Goal: Task Accomplishment & Management: Manage account settings

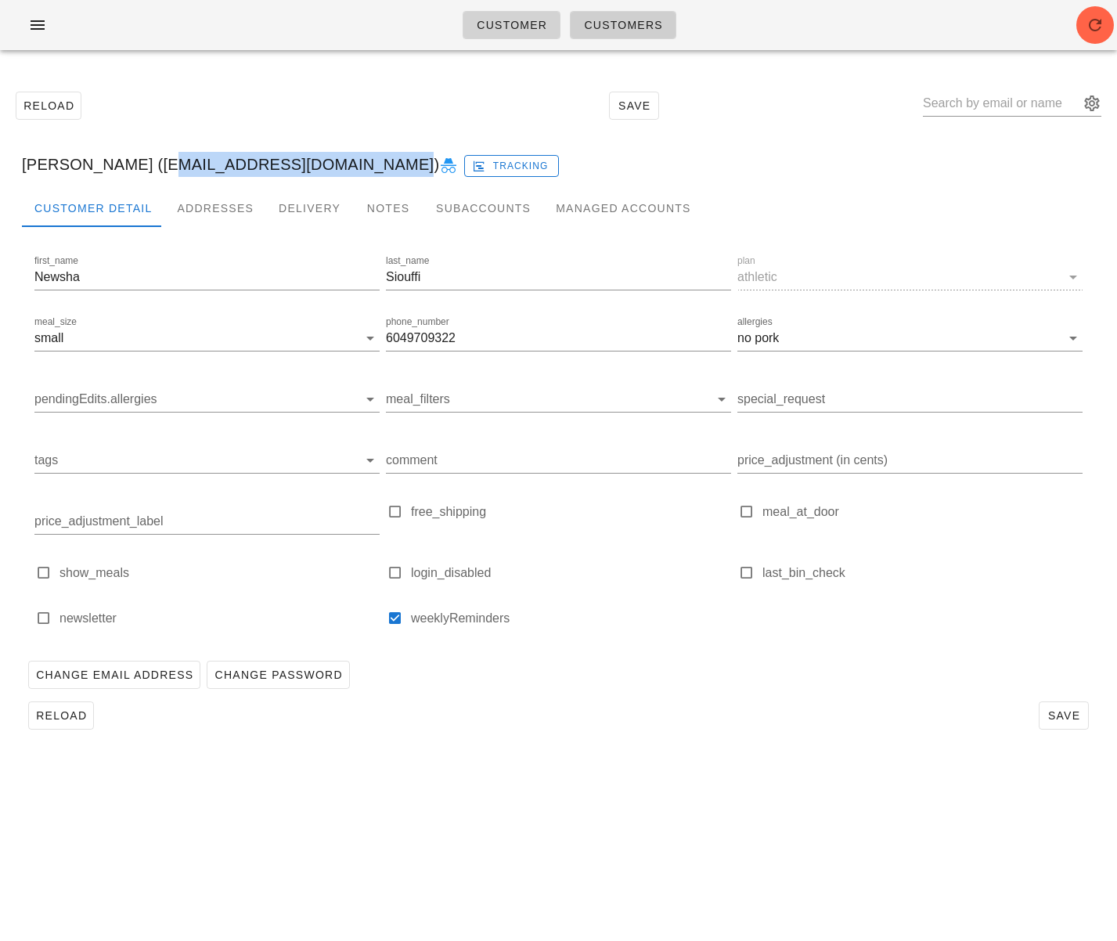
drag, startPoint x: 488, startPoint y: 18, endPoint x: 499, endPoint y: 20, distance: 11.1
click at [489, 19] on span "Customer" at bounding box center [511, 25] width 71 height 13
click at [616, 28] on span "Customers" at bounding box center [623, 25] width 80 height 13
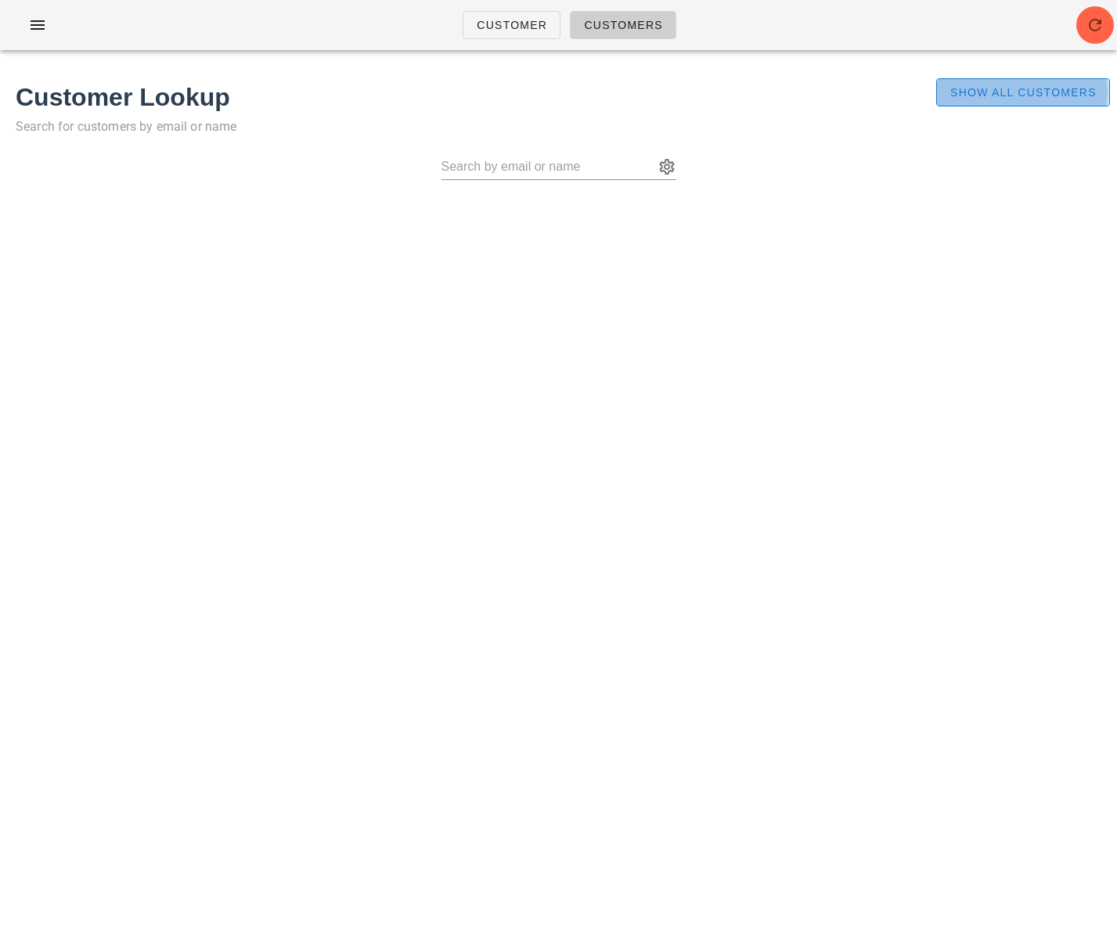
click at [963, 97] on span "Show All Customers" at bounding box center [1023, 92] width 147 height 13
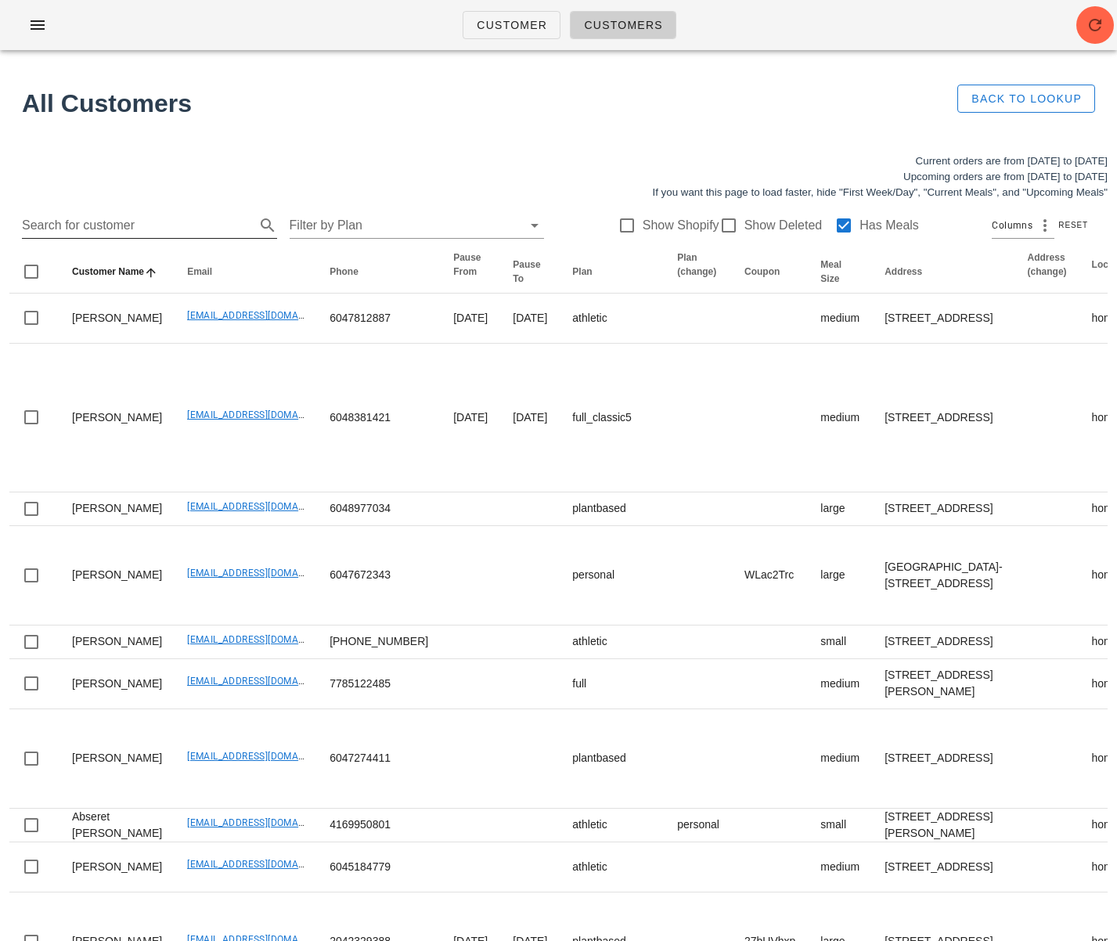
click at [182, 235] on input "Search for customer" at bounding box center [137, 225] width 230 height 25
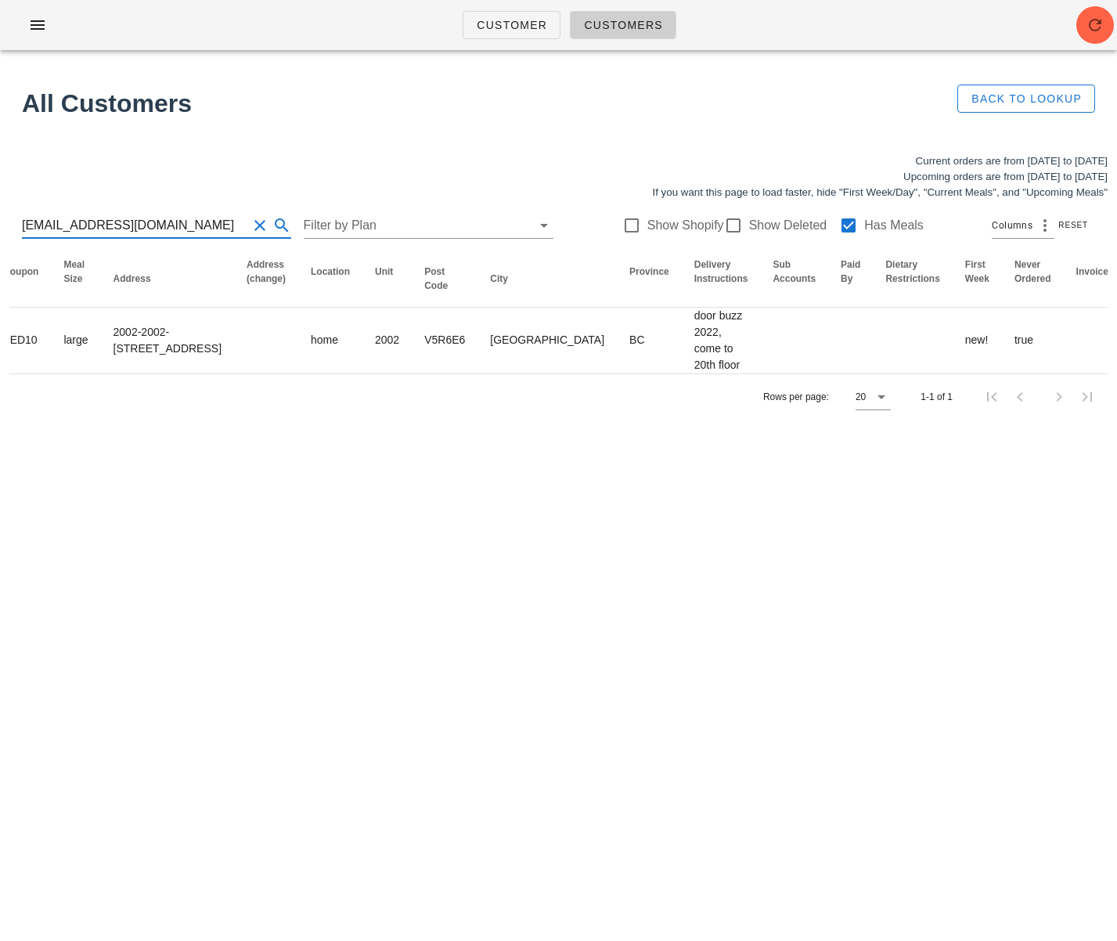
scroll to position [0, 806]
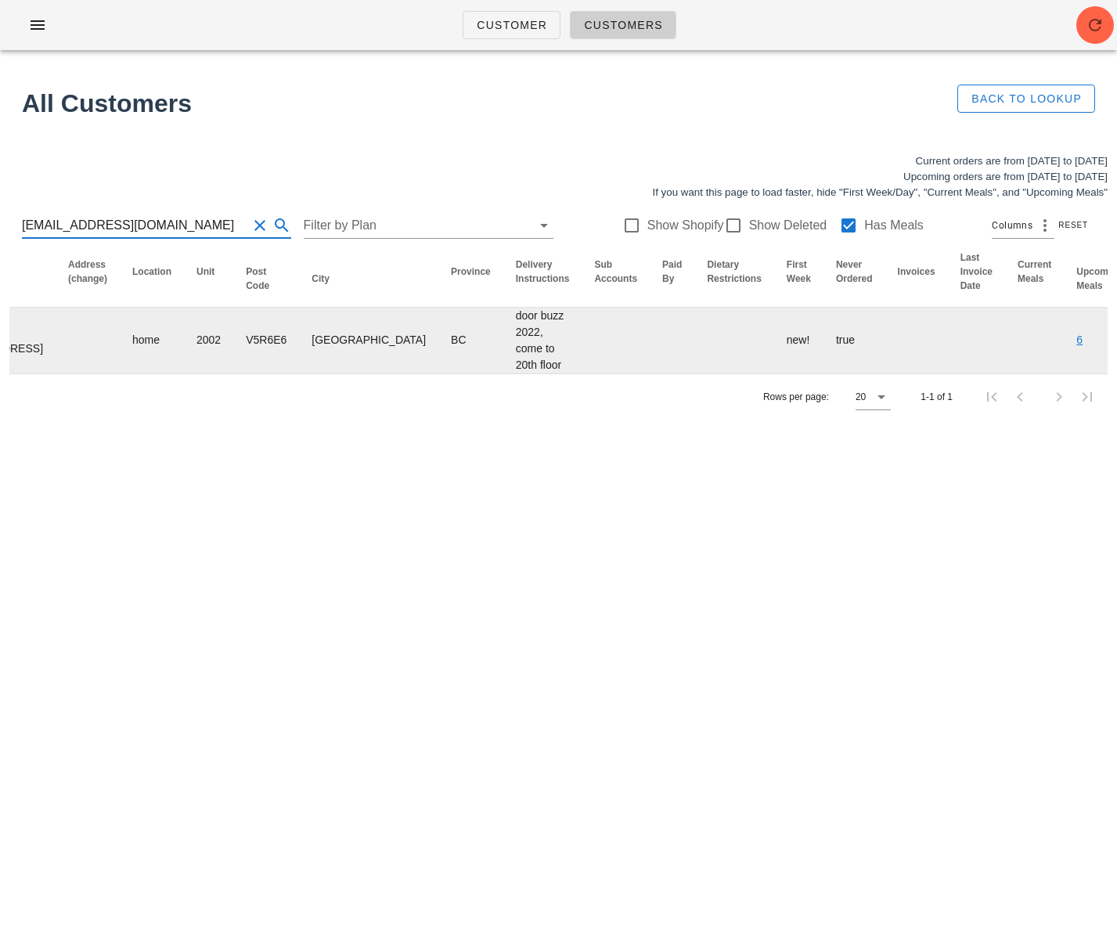
type input "[EMAIL_ADDRESS][DOMAIN_NAME]"
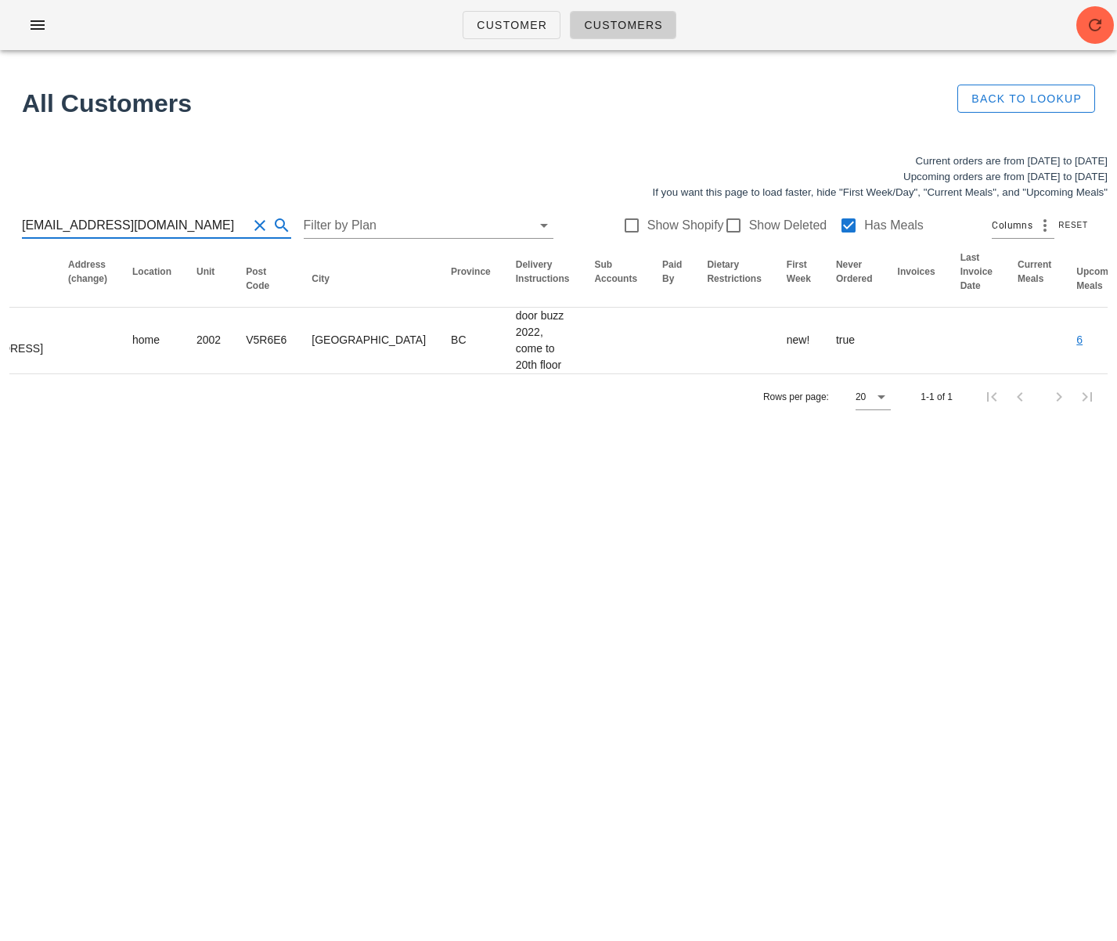
drag, startPoint x: 1077, startPoint y: 360, endPoint x: 963, endPoint y: 358, distance: 113.6
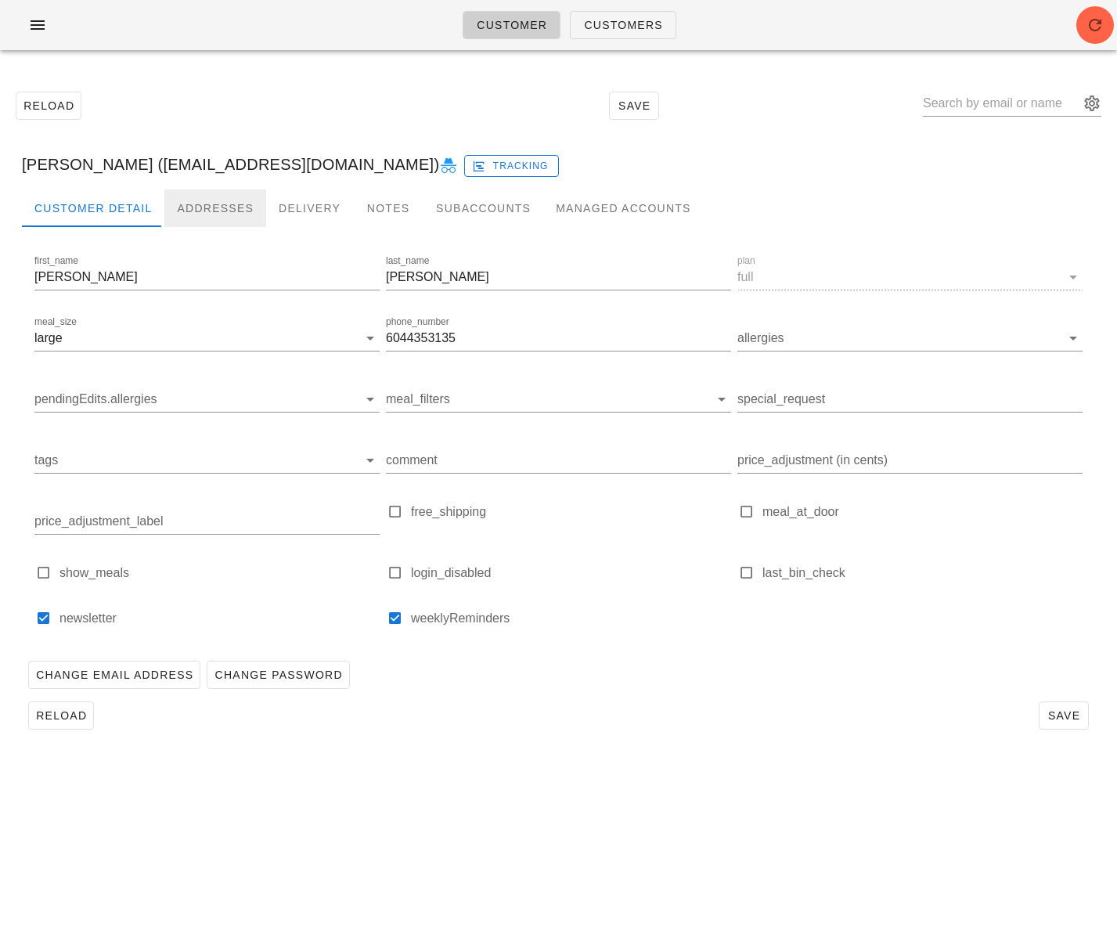
drag, startPoint x: 196, startPoint y: 204, endPoint x: 224, endPoint y: 240, distance: 45.7
click at [196, 204] on div "Addresses" at bounding box center [215, 209] width 102 height 38
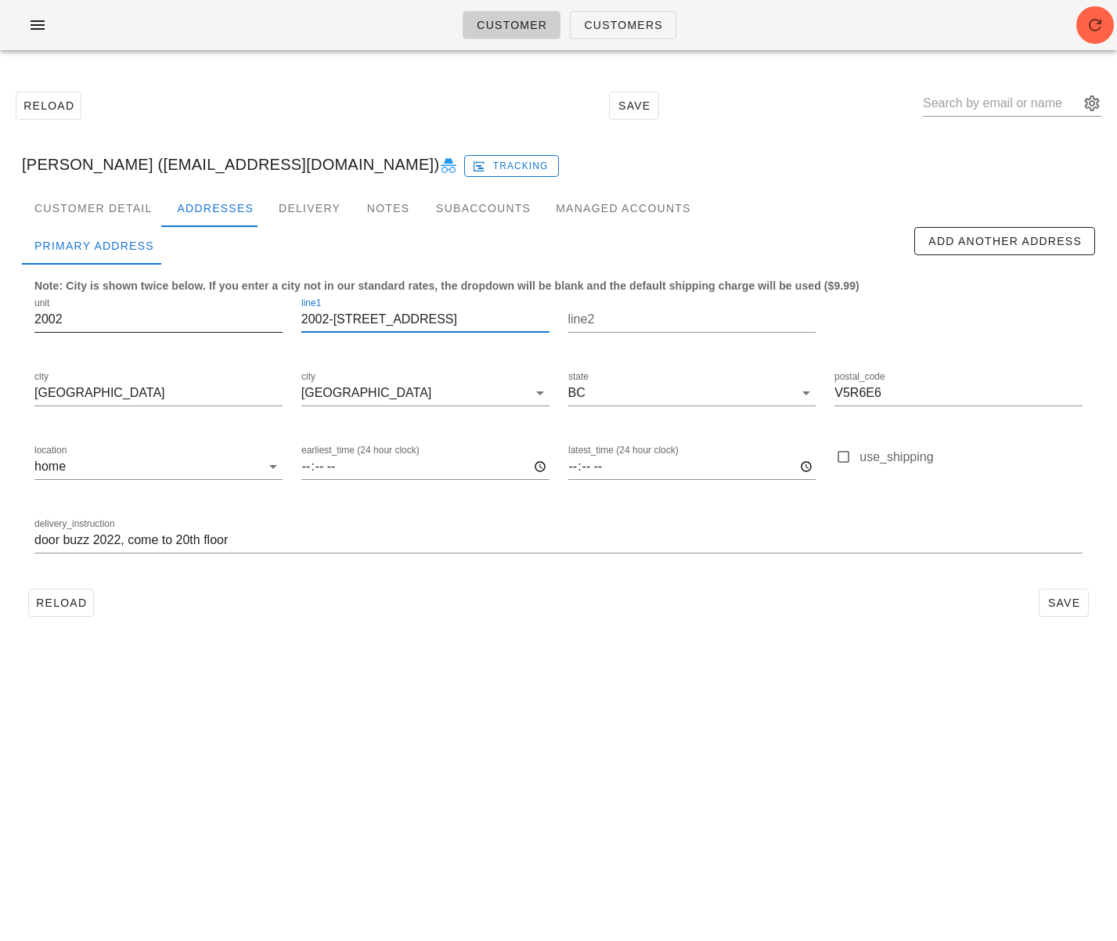
scroll to position [1, 0]
drag, startPoint x: 320, startPoint y: 321, endPoint x: 255, endPoint y: 318, distance: 65.1
click at [255, 319] on div "unit 2002 line1 2002-5288 Melbourne Street line2 city Vancouver city Vancouver …" at bounding box center [558, 432] width 1067 height 294
type input "5288 Melbourne Street"
drag, startPoint x: 1053, startPoint y: 599, endPoint x: 1005, endPoint y: 597, distance: 47.8
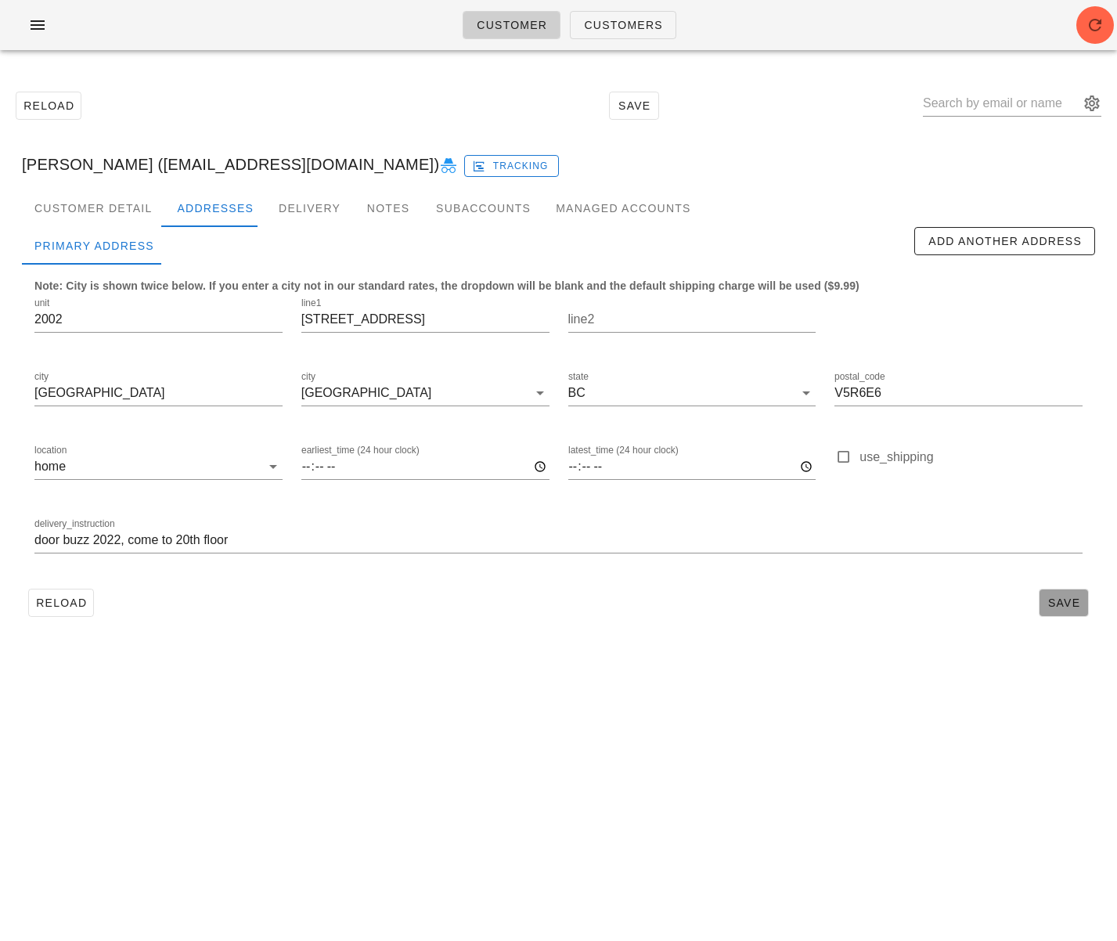
click at [1053, 599] on span "Save" at bounding box center [1064, 603] width 36 height 13
click at [43, 604] on span "Reload" at bounding box center [61, 603] width 52 height 13
drag, startPoint x: 336, startPoint y: 322, endPoint x: 268, endPoint y: 322, distance: 68.1
click at [268, 322] on div "unit 2002 line1 2002-5288 Melbourne Street line2 city Vancouver city Vancouver …" at bounding box center [558, 432] width 1067 height 294
type input "5288 Melbourne Street"
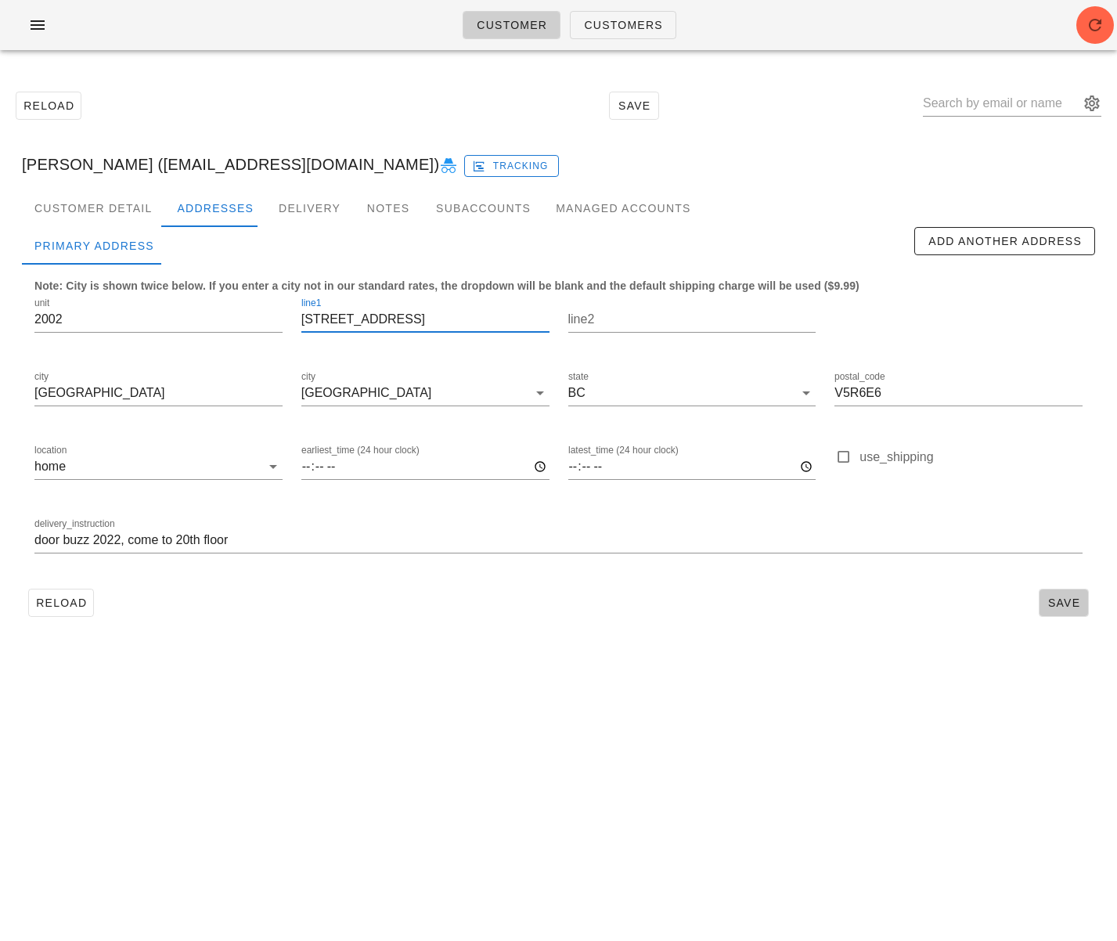
click at [1065, 612] on button "Save" at bounding box center [1064, 603] width 50 height 28
type input "[PERSON_NAME] ([EMAIL_ADDRESS][DOMAIN_NAME])"
click at [110, 208] on div "Customer Detail" at bounding box center [93, 209] width 143 height 38
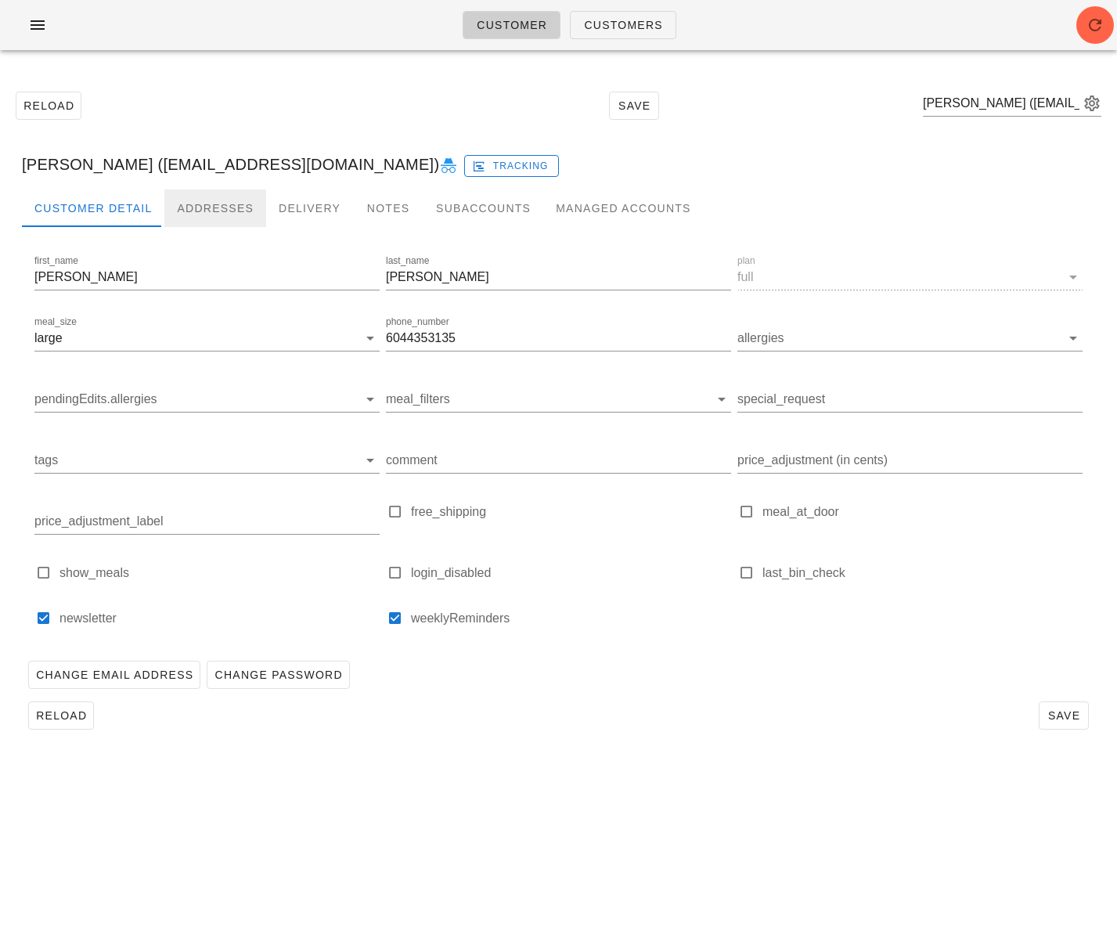
click at [230, 205] on div "Addresses" at bounding box center [215, 209] width 102 height 38
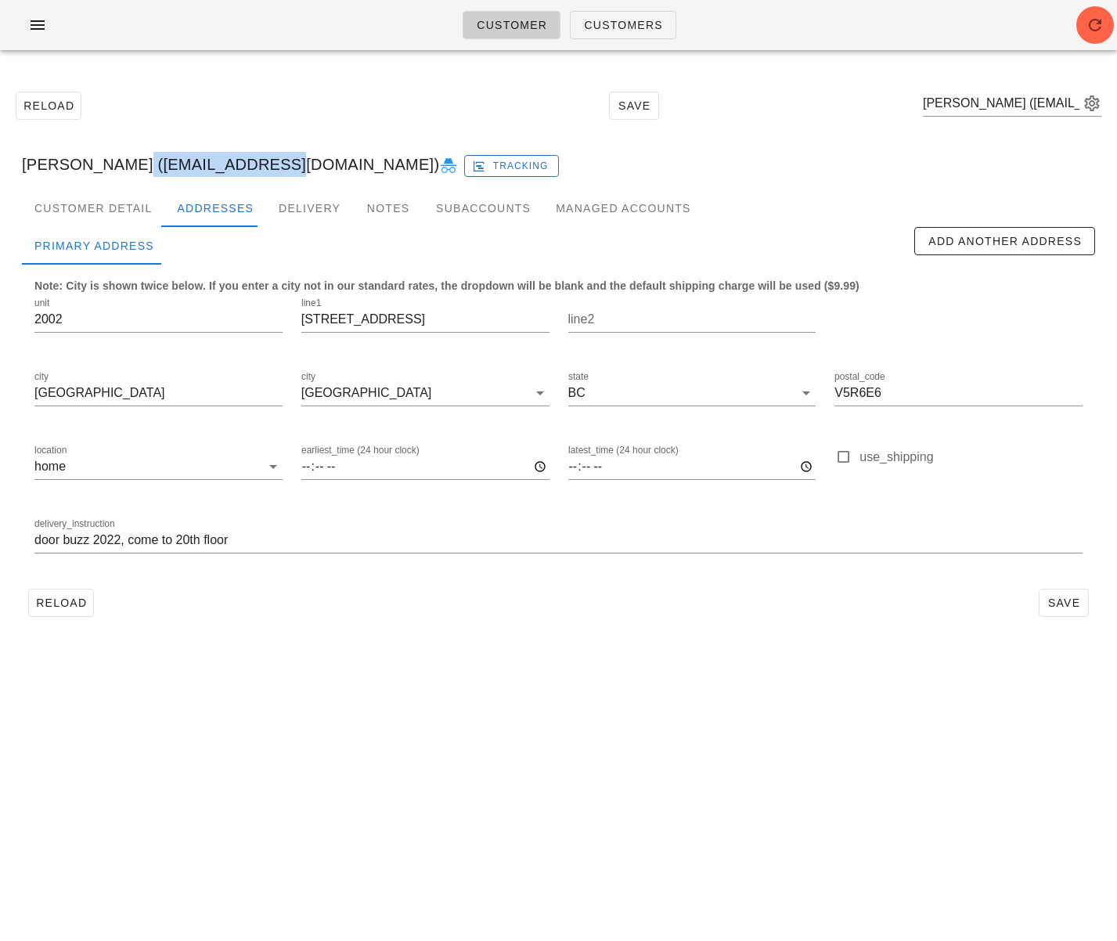
drag, startPoint x: 103, startPoint y: 168, endPoint x: 238, endPoint y: 157, distance: 135.1
click at [237, 157] on div "Kate Britt (kmbritt@gmail.com) Tracking" at bounding box center [558, 164] width 1099 height 50
copy div "[EMAIL_ADDRESS][DOMAIN_NAME]"
click at [110, 208] on div "Customer Detail" at bounding box center [93, 209] width 143 height 38
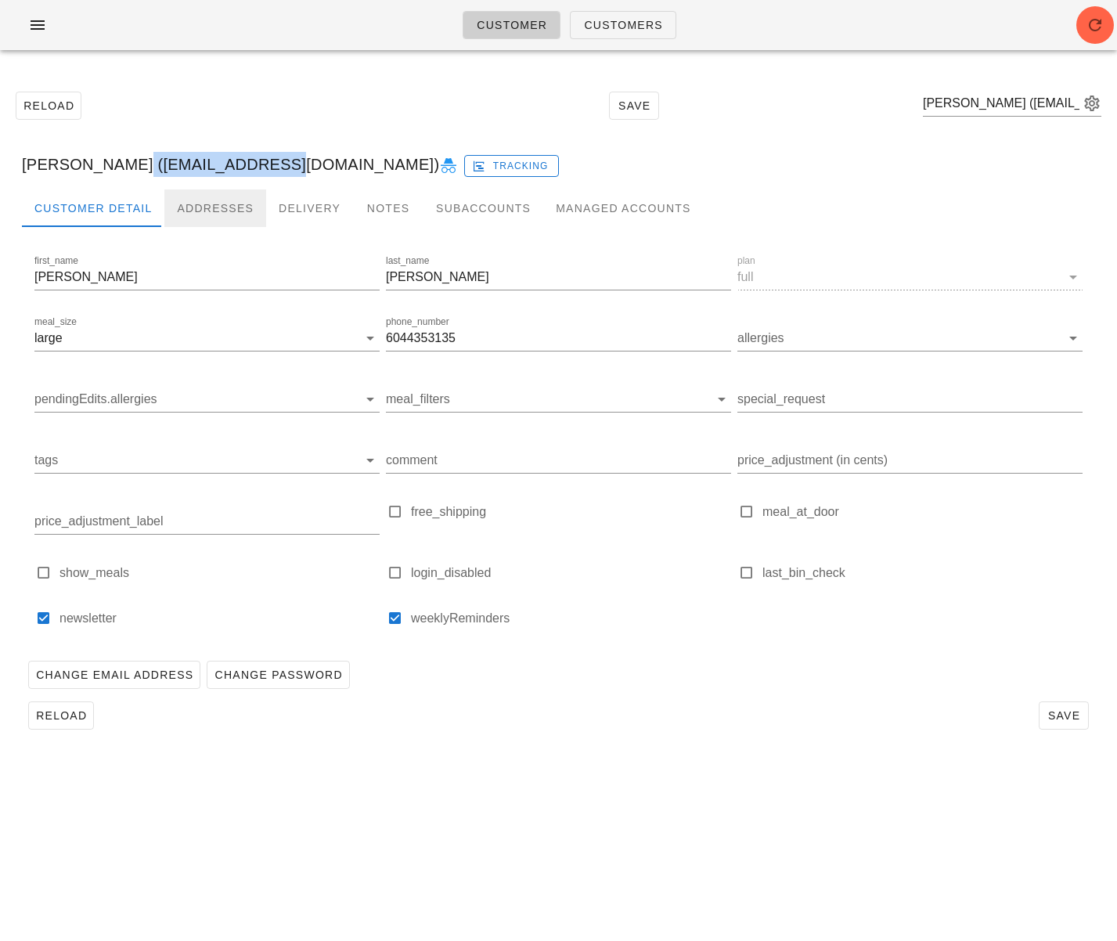
click at [225, 203] on div "Addresses" at bounding box center [215, 209] width 102 height 38
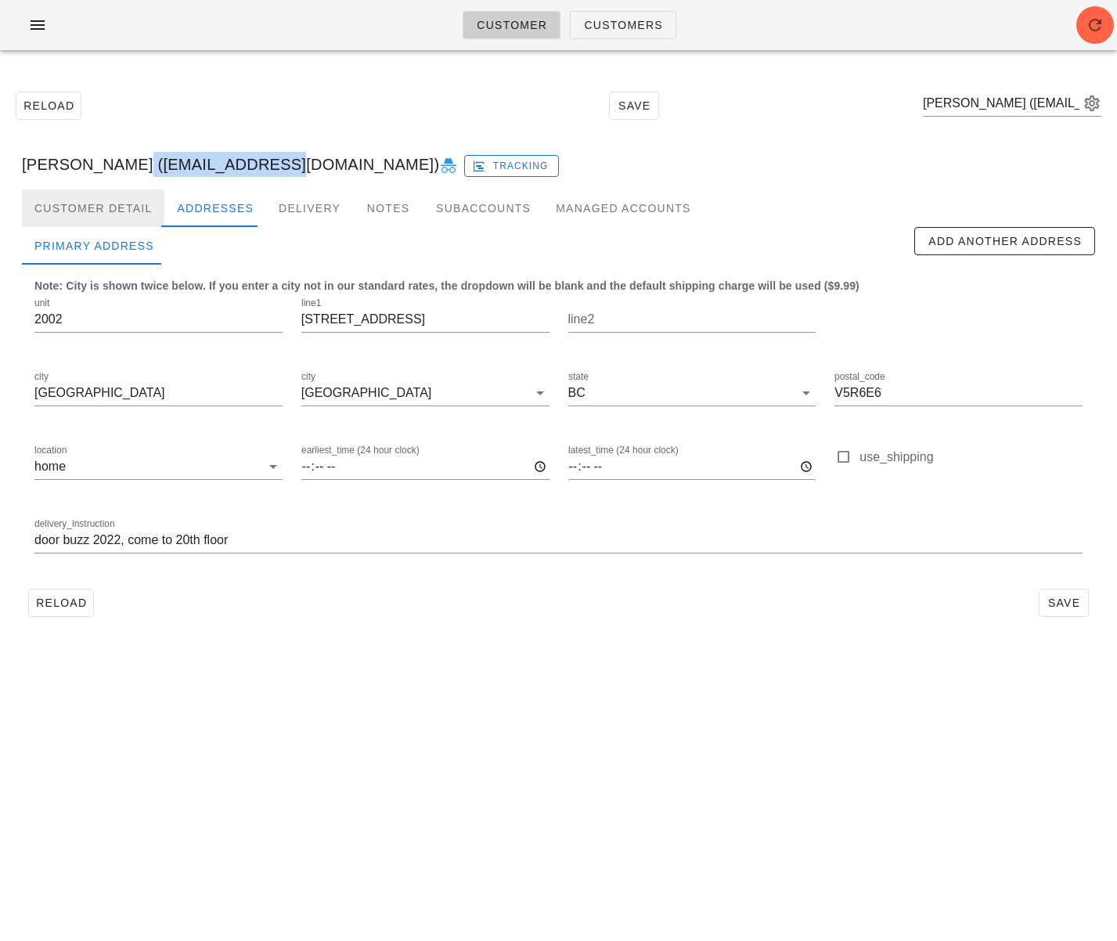
click at [113, 207] on div "Customer Detail" at bounding box center [93, 209] width 143 height 38
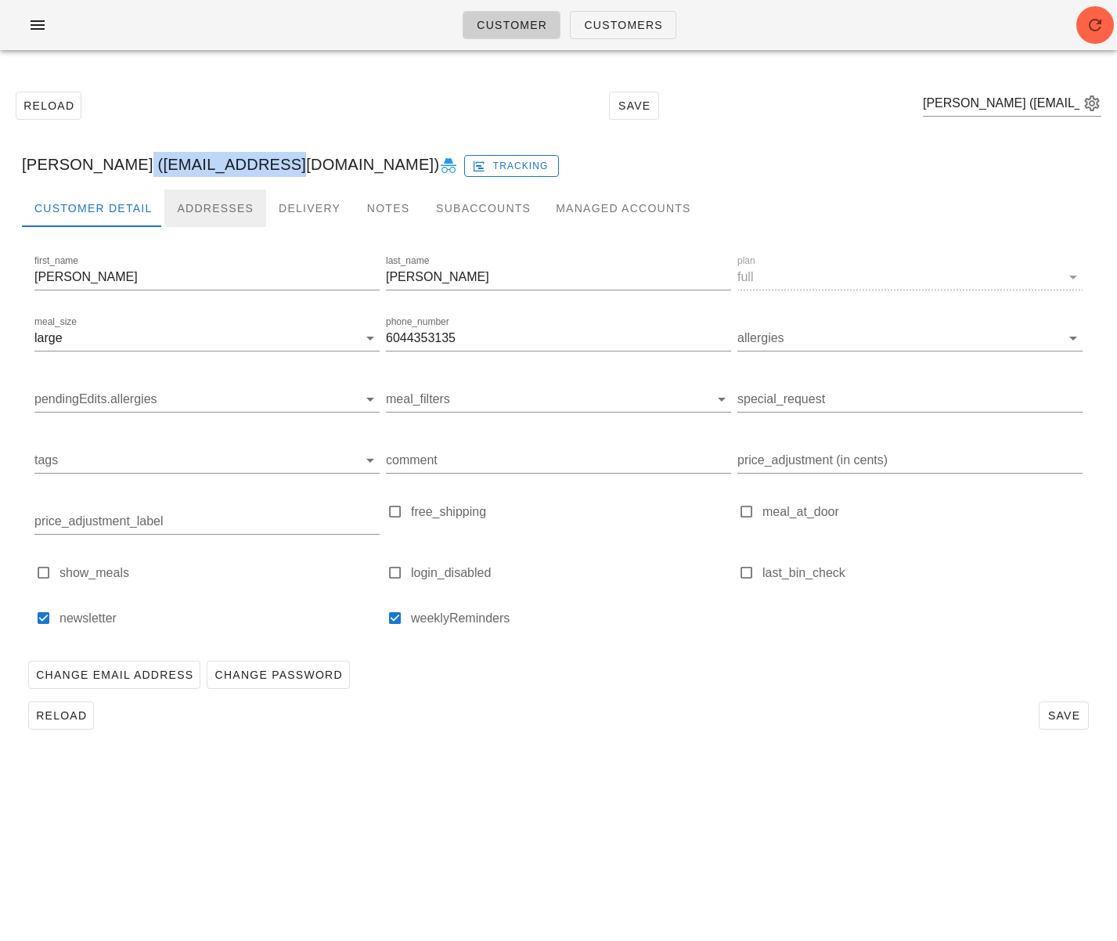
click at [188, 206] on div "Addresses" at bounding box center [215, 209] width 102 height 38
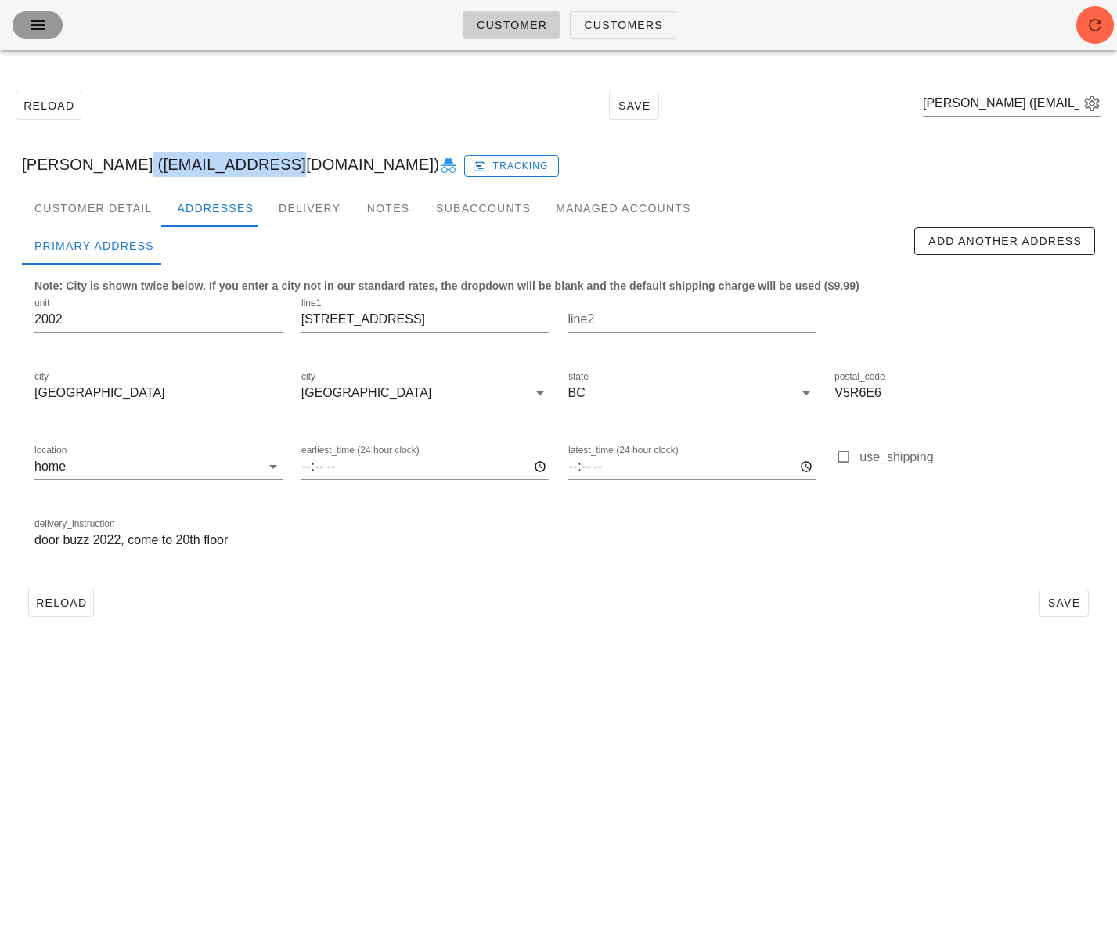
click at [36, 23] on icon "button" at bounding box center [37, 25] width 19 height 19
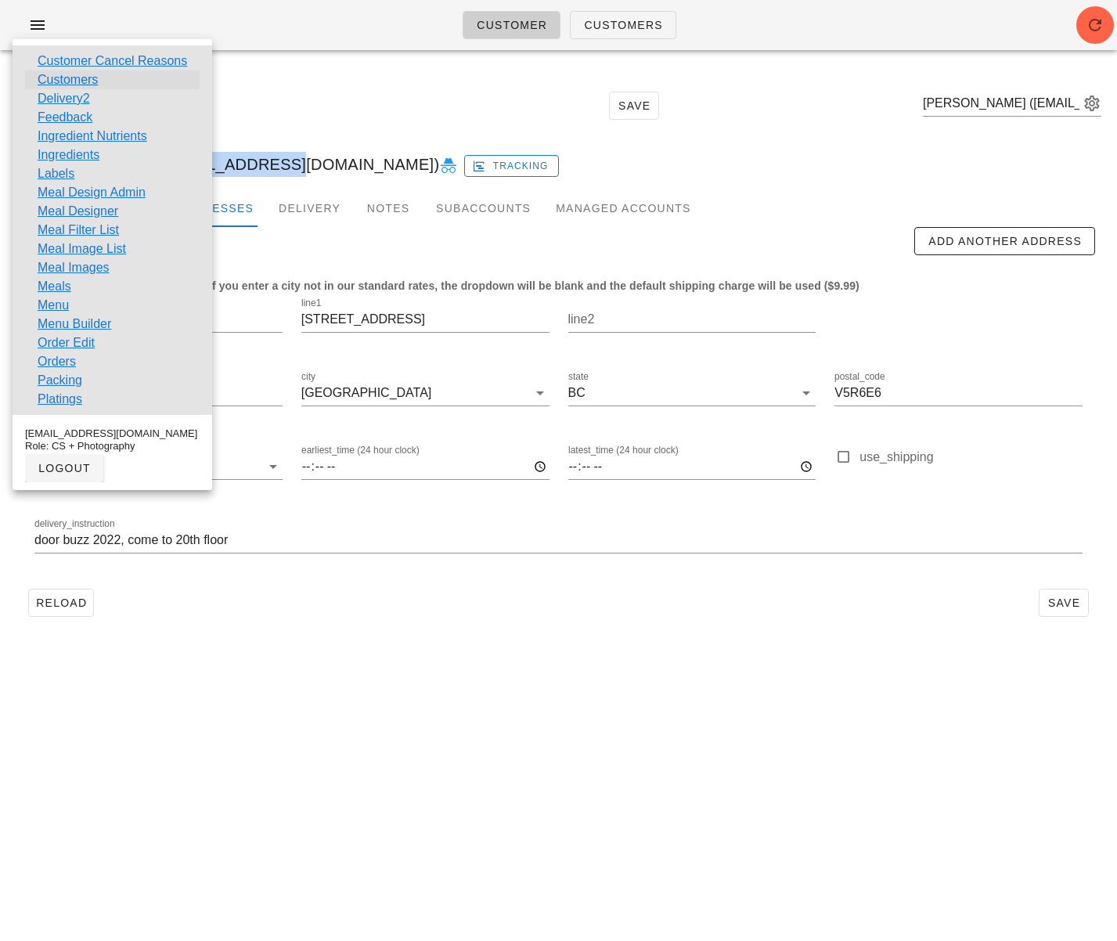
click at [76, 78] on link "Customers" at bounding box center [68, 79] width 60 height 19
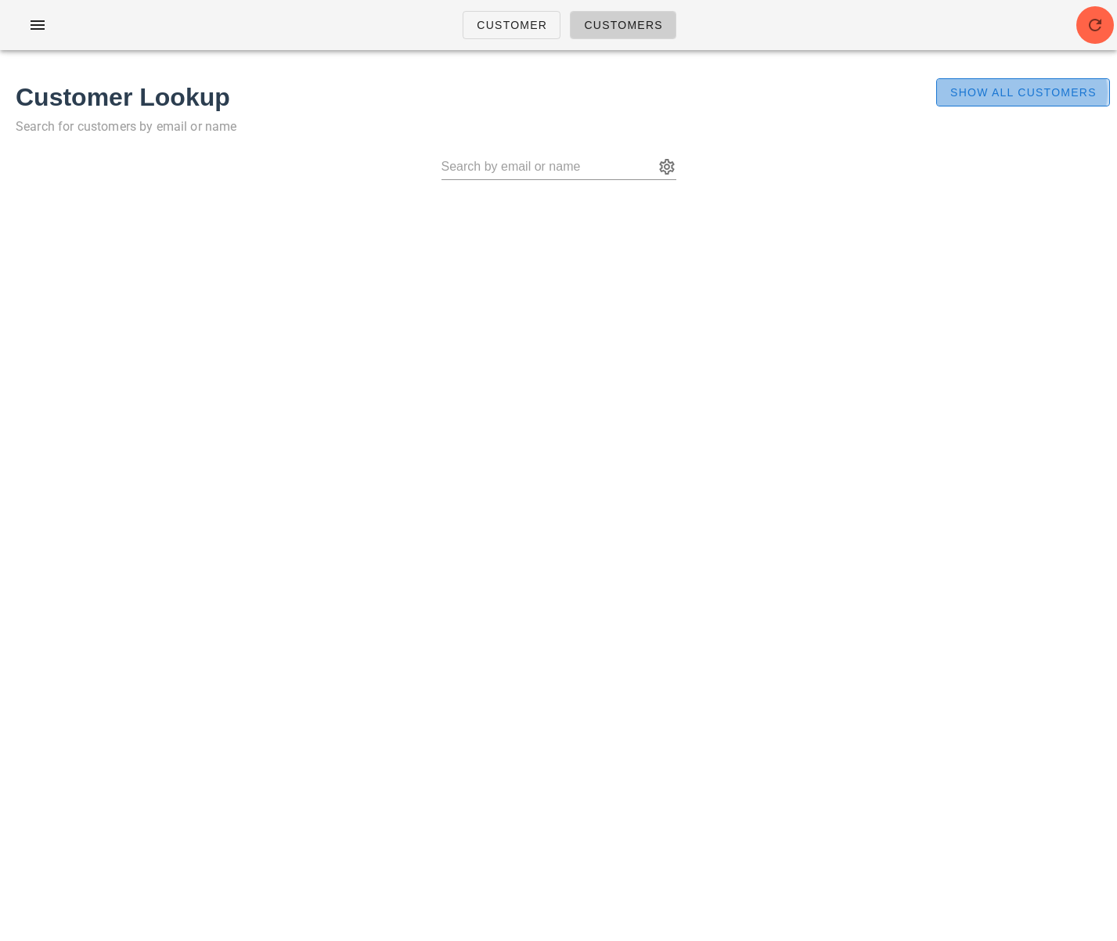
click at [1034, 97] on span "Show All Customers" at bounding box center [1023, 92] width 147 height 13
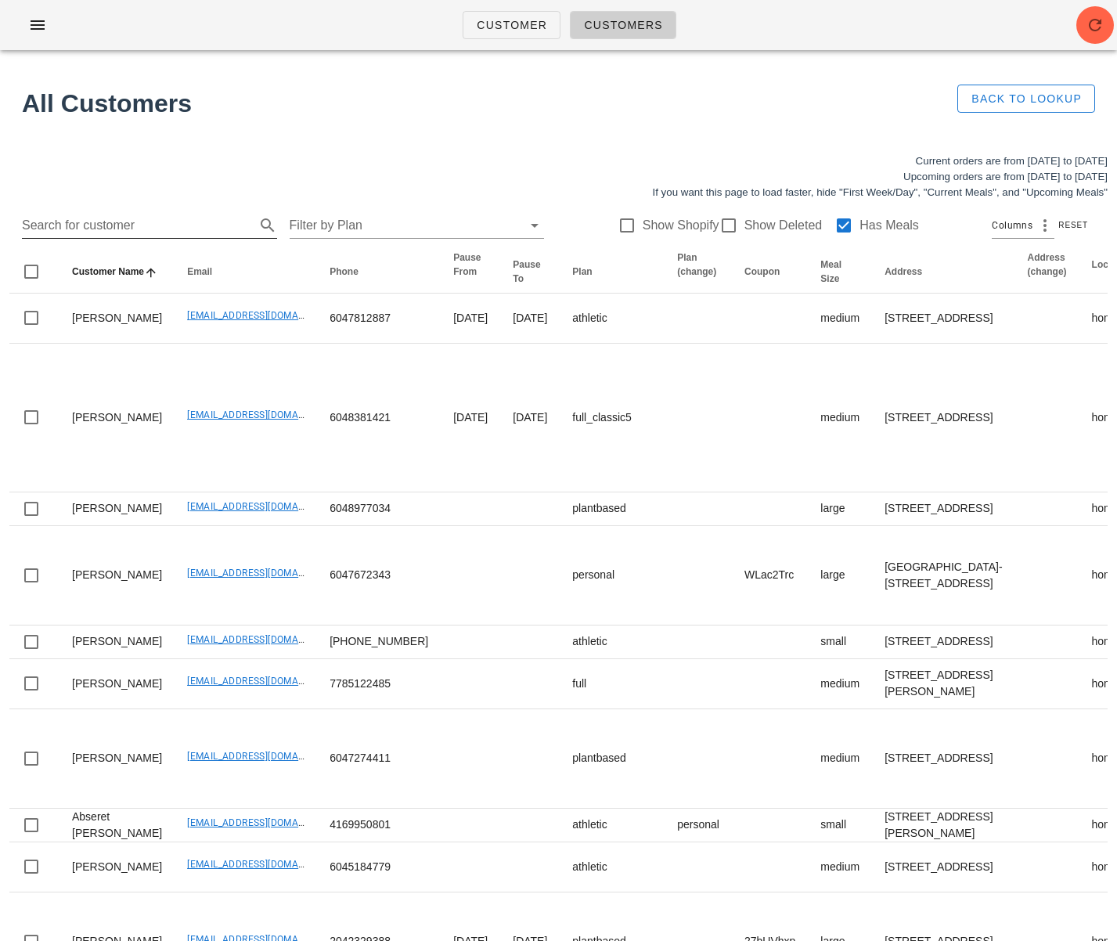
click at [119, 228] on input "Search for customer" at bounding box center [137, 225] width 230 height 25
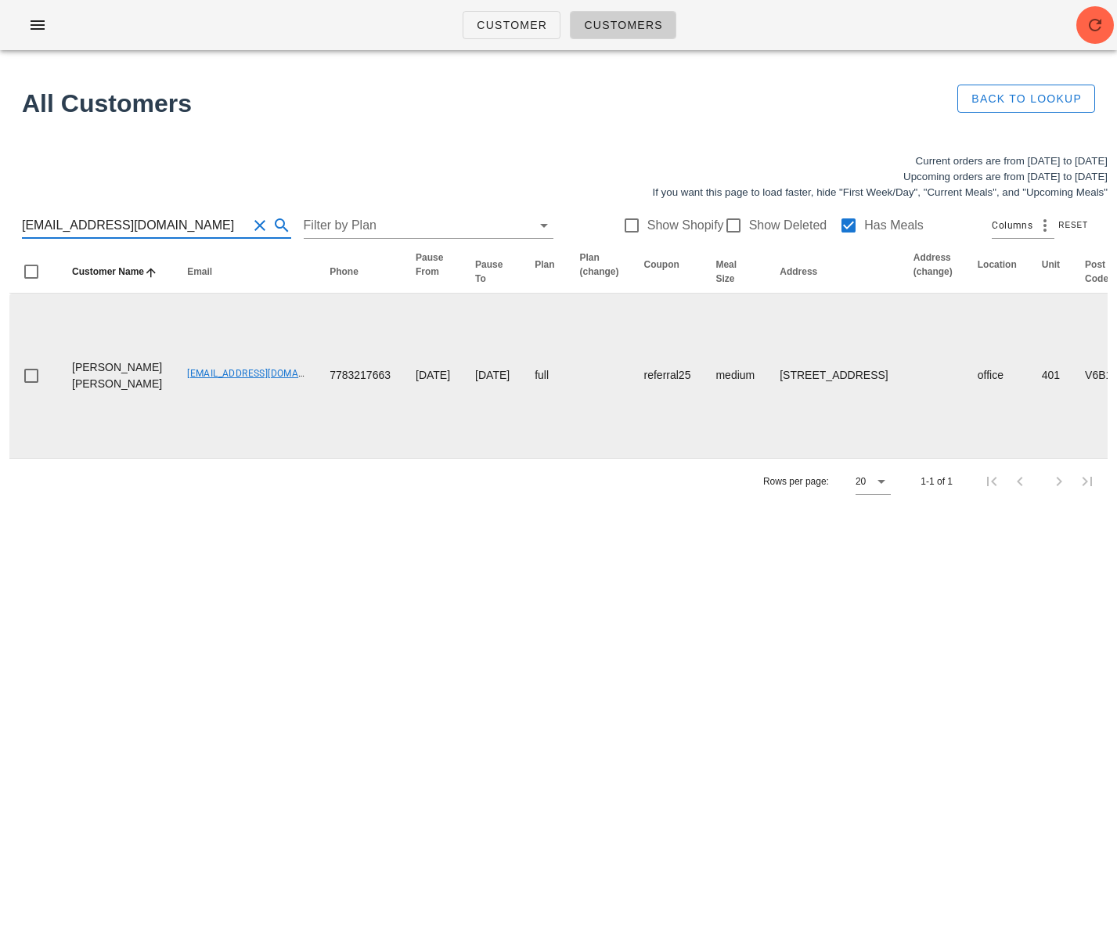
type input "thirstyrobot@gmail.com"
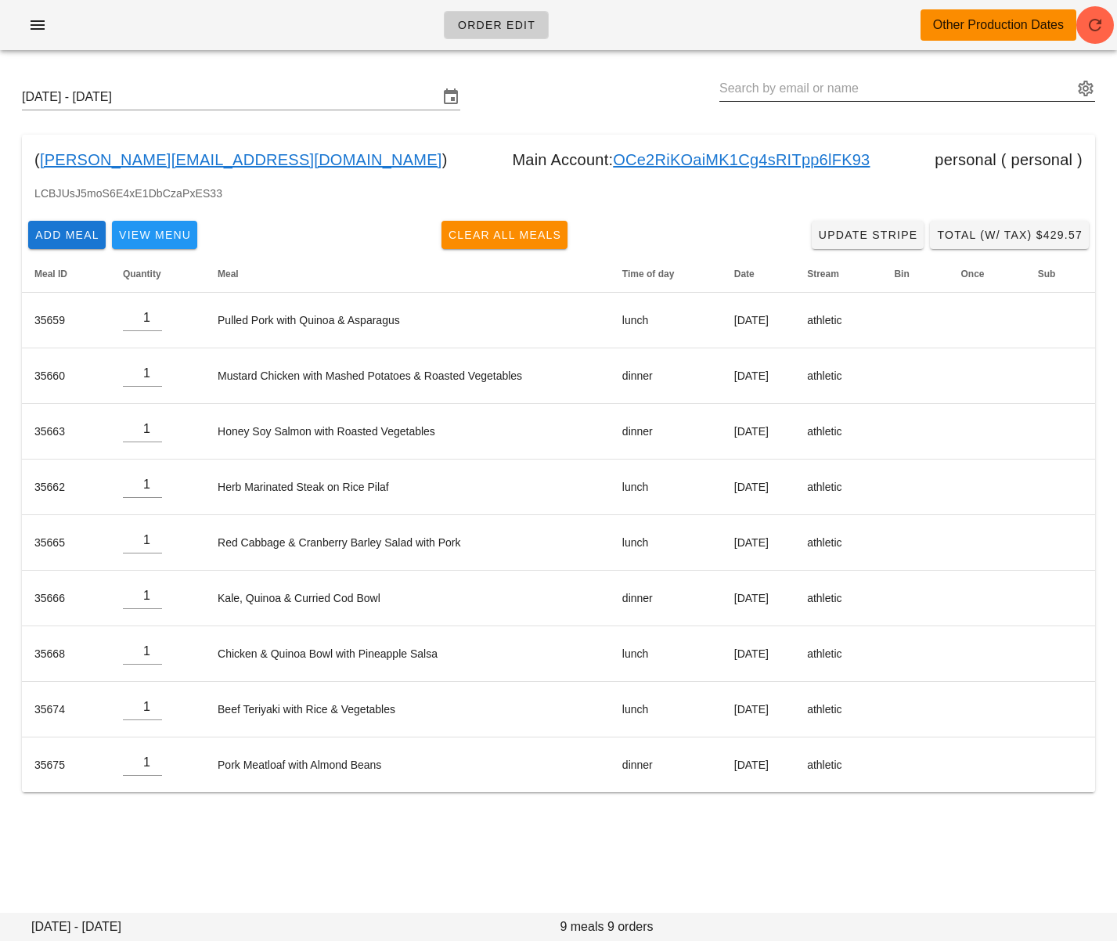
click at [760, 92] on input "text" at bounding box center [897, 88] width 354 height 25
paste input "[EMAIL_ADDRESS][DOMAIN_NAME]"
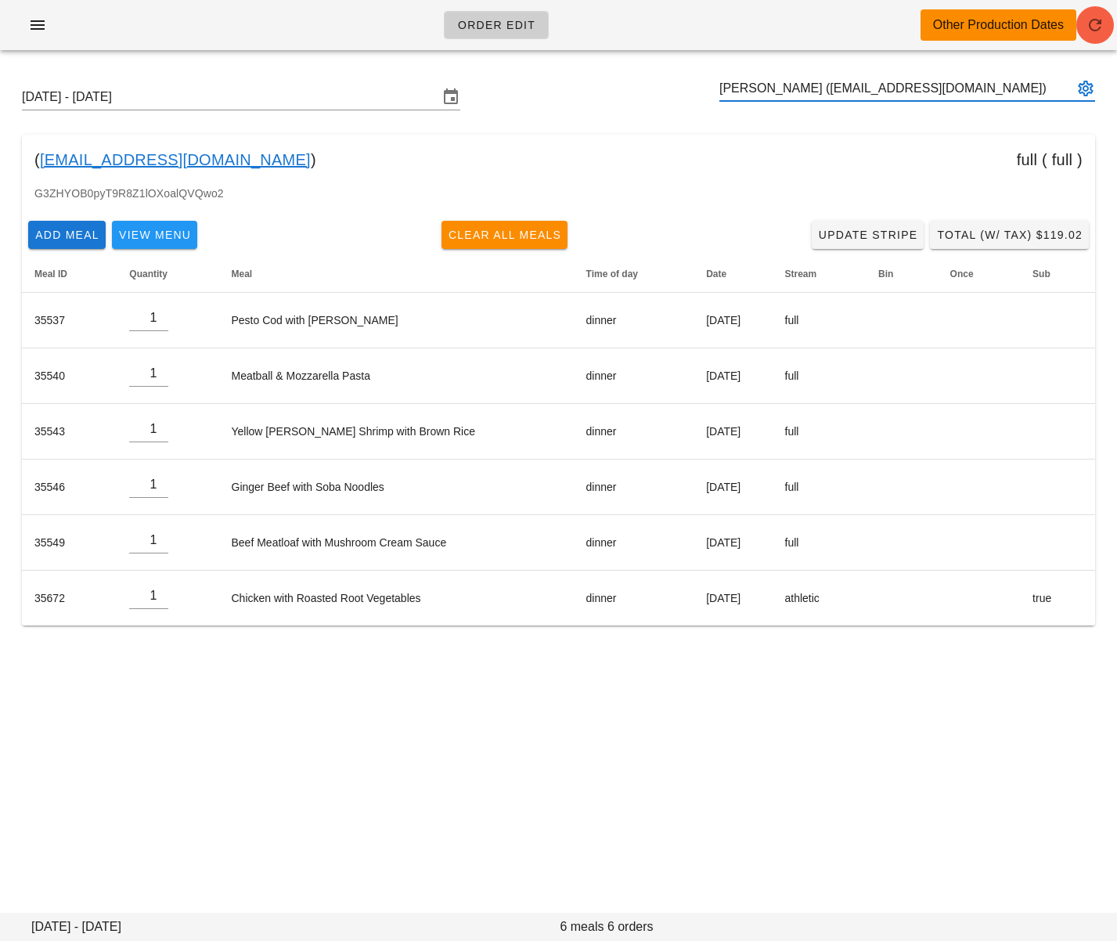
type input "[PERSON_NAME] ([EMAIL_ADDRESS][DOMAIN_NAME])"
click at [1085, 20] on span "button" at bounding box center [1096, 25] width 38 height 19
drag, startPoint x: 532, startPoint y: 168, endPoint x: 390, endPoint y: 226, distance: 153.9
click at [533, 168] on div "( kmbritt@gmail.com ) full ( full )" at bounding box center [559, 160] width 1074 height 50
